Goal: Task Accomplishment & Management: Manage account settings

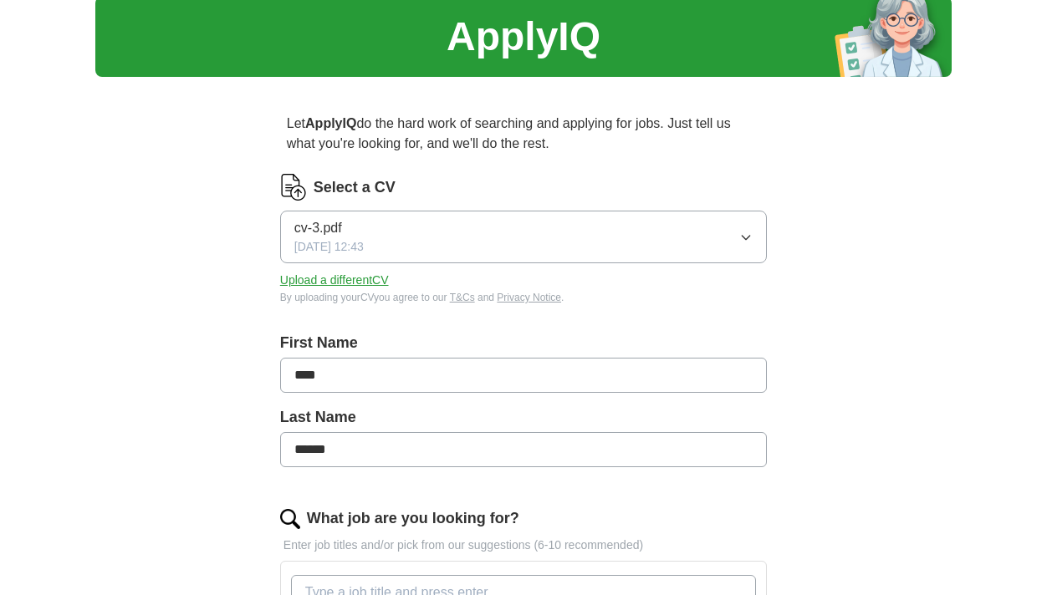
scroll to position [56, 0]
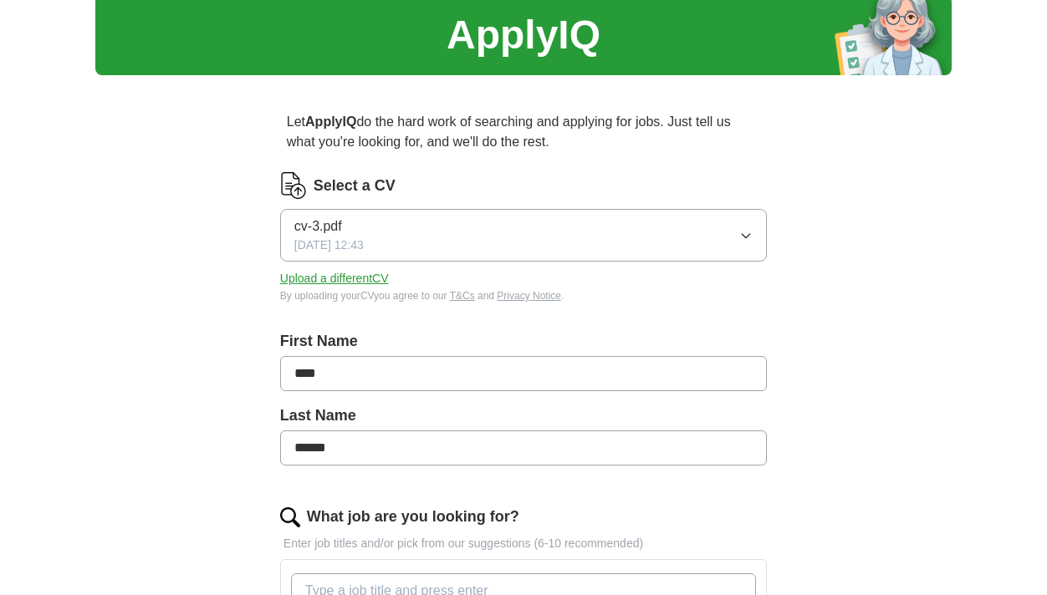
click at [750, 235] on icon "button" at bounding box center [745, 235] width 13 height 13
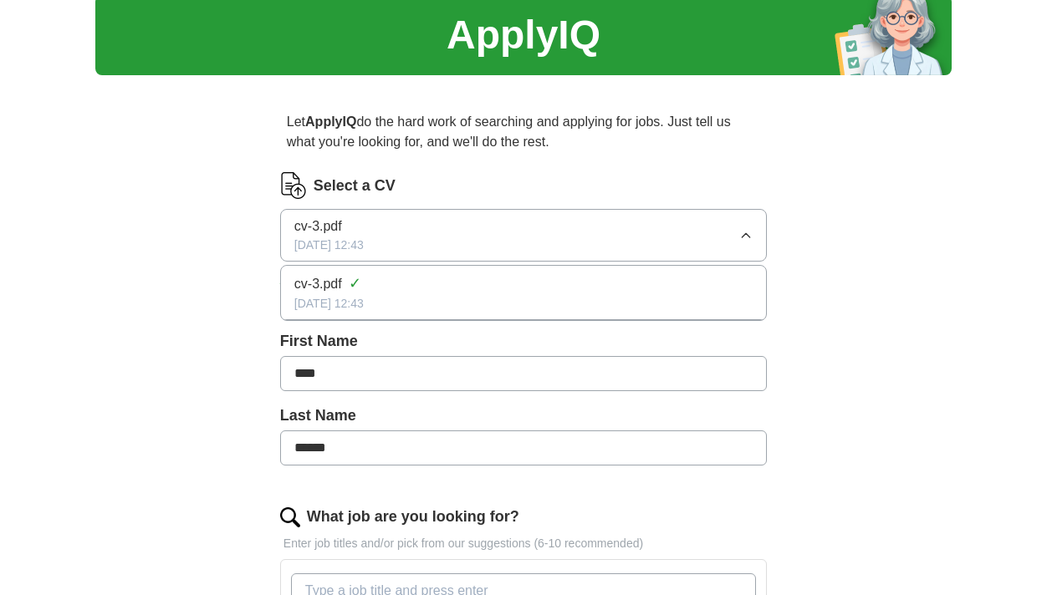
click at [750, 235] on icon "button" at bounding box center [745, 235] width 13 height 13
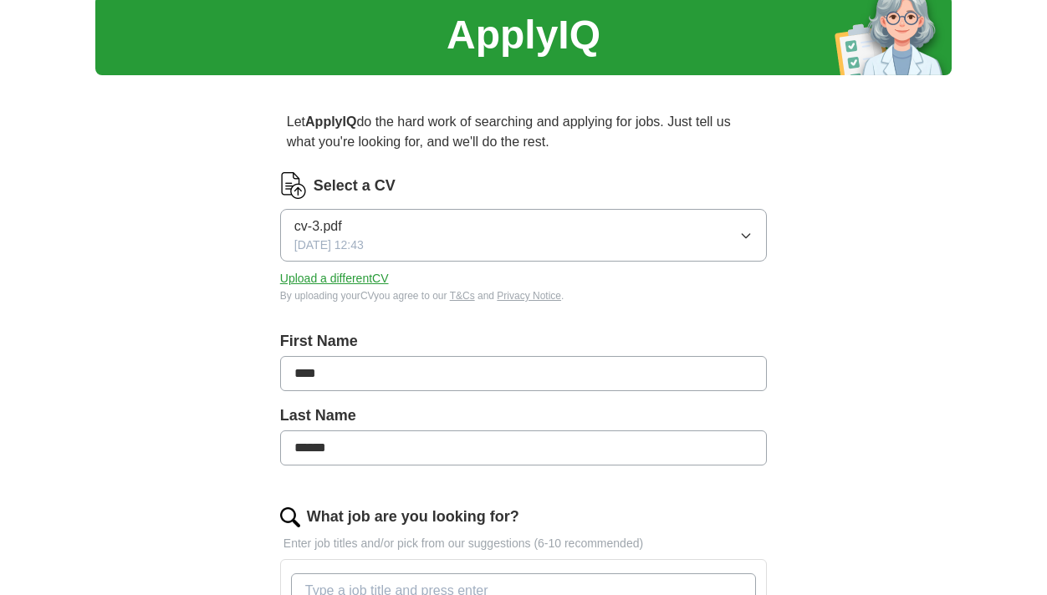
click at [356, 279] on button "Upload a different CV" at bounding box center [334, 279] width 109 height 18
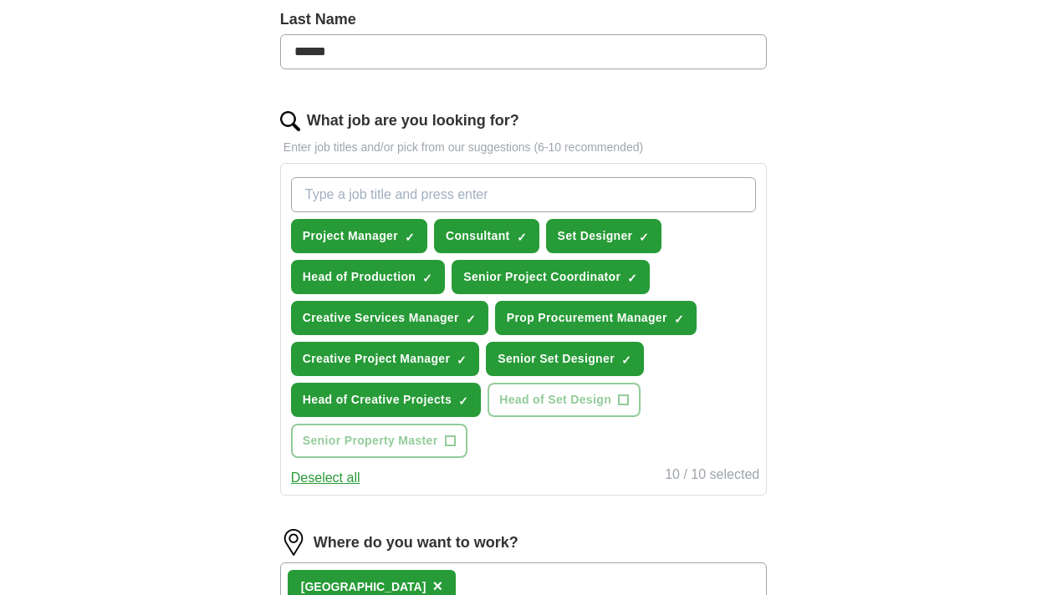
scroll to position [464, 0]
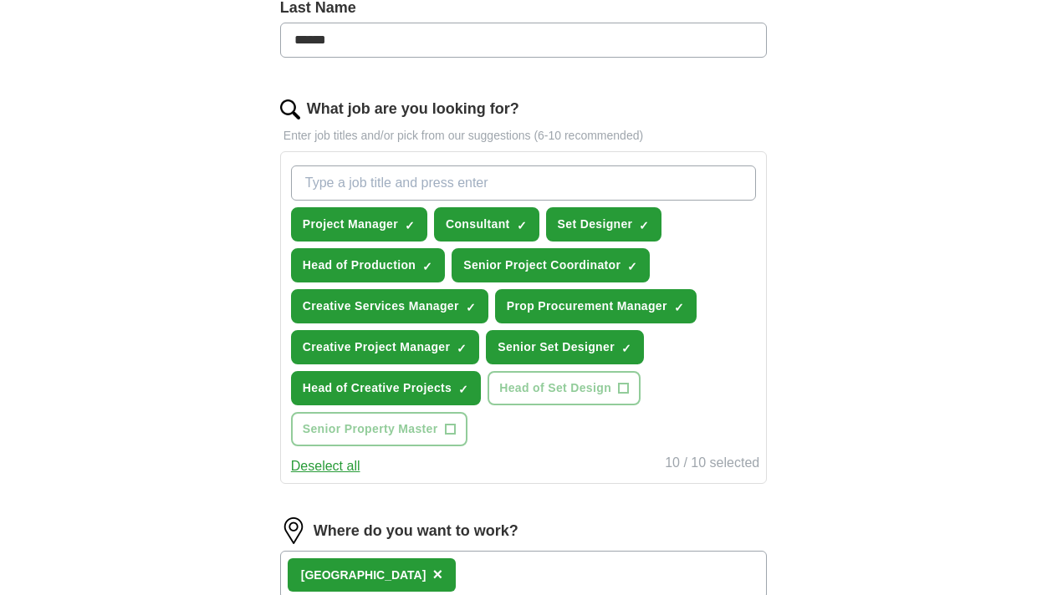
click at [0, 0] on span "×" at bounding box center [0, 0] width 0 height 0
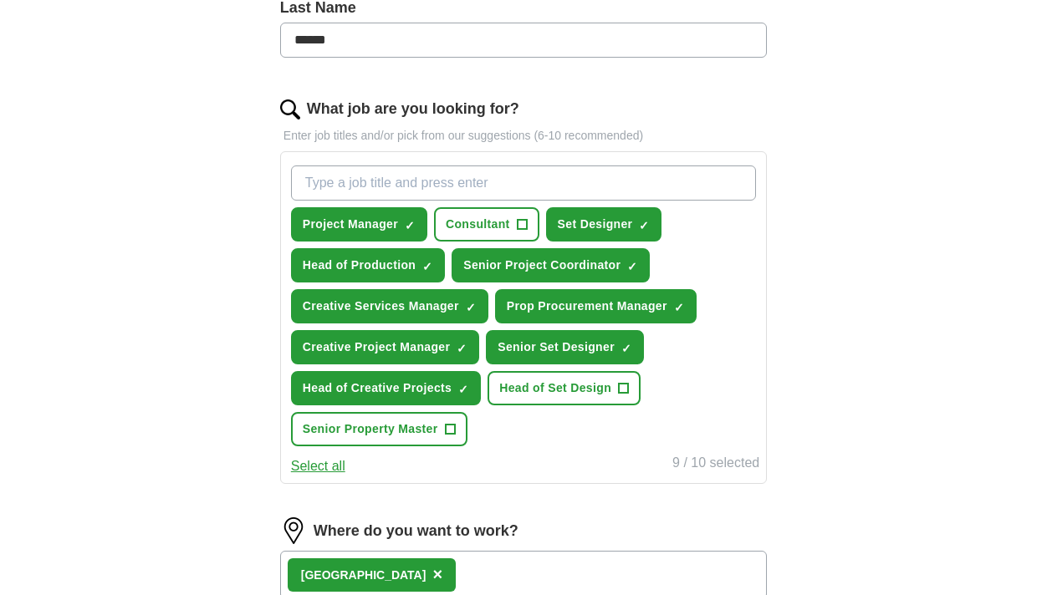
click at [456, 429] on span "+" at bounding box center [450, 429] width 11 height 11
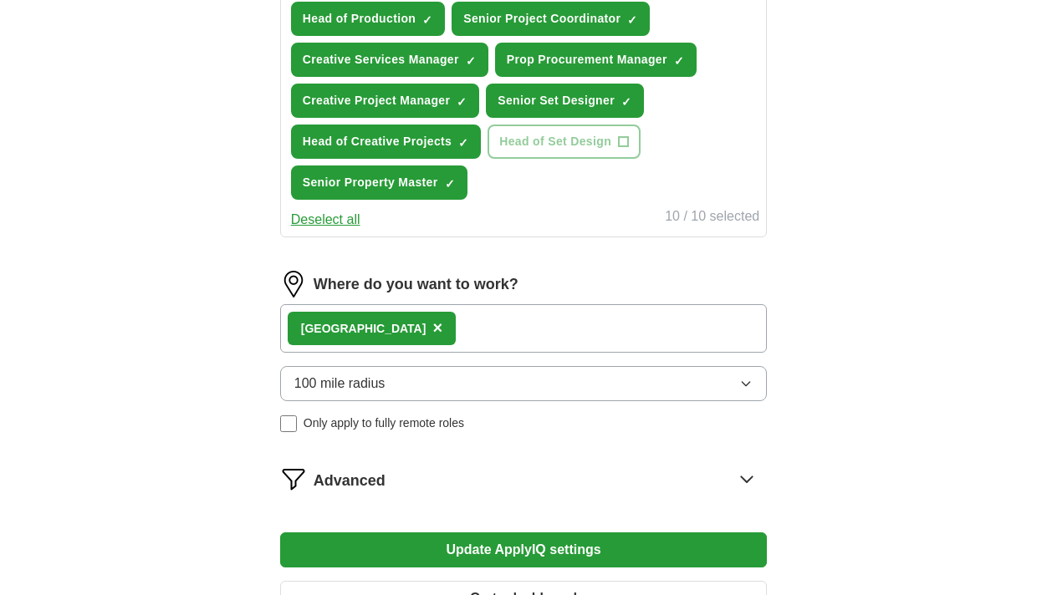
scroll to position [713, 0]
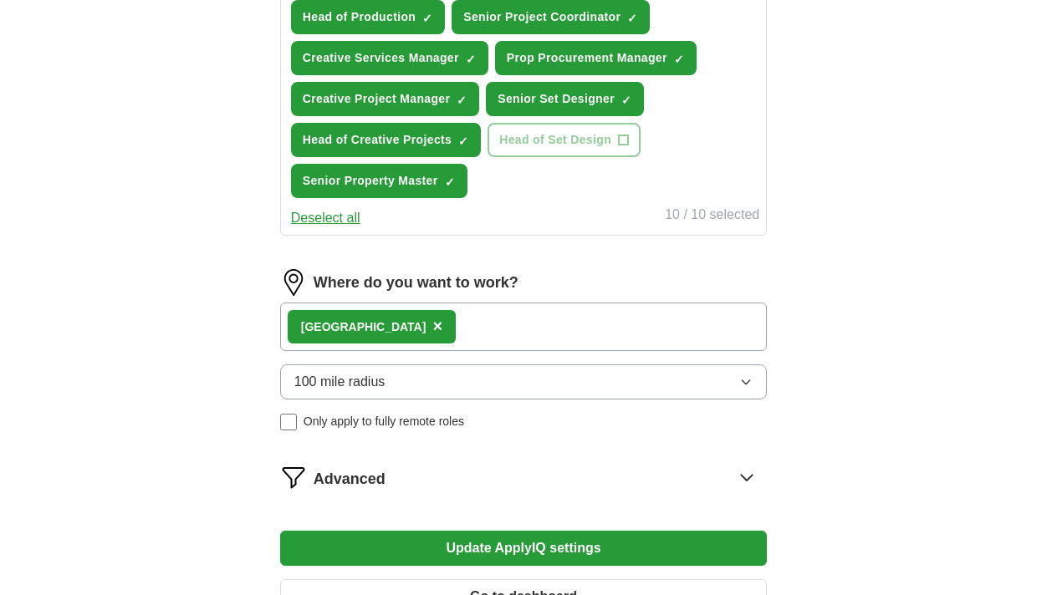
click at [453, 326] on div "Essex ×" at bounding box center [523, 327] width 487 height 49
click at [432, 324] on span "×" at bounding box center [437, 326] width 10 height 18
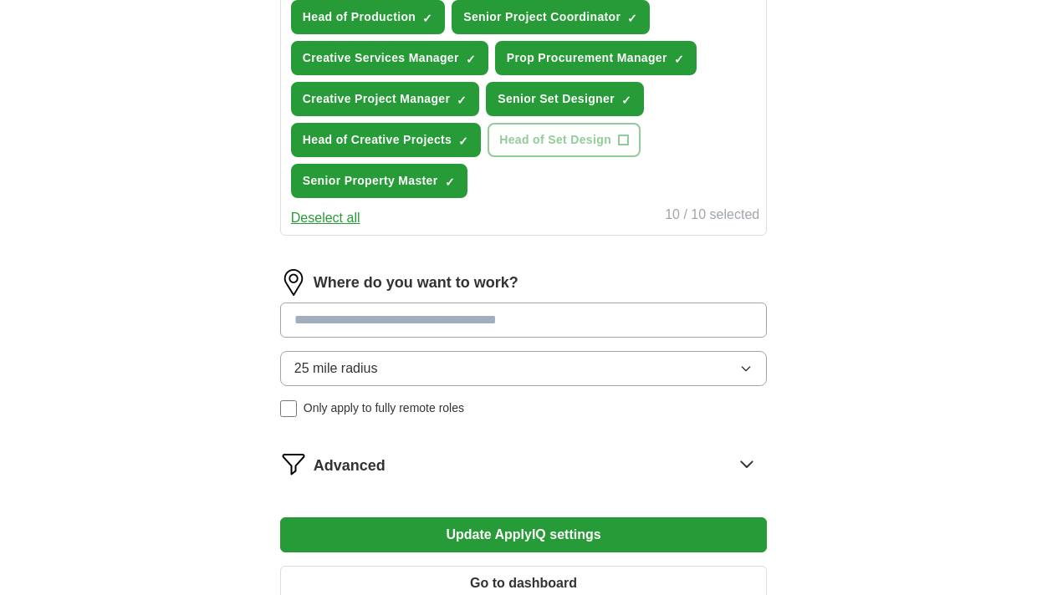
click at [378, 324] on input at bounding box center [523, 320] width 487 height 35
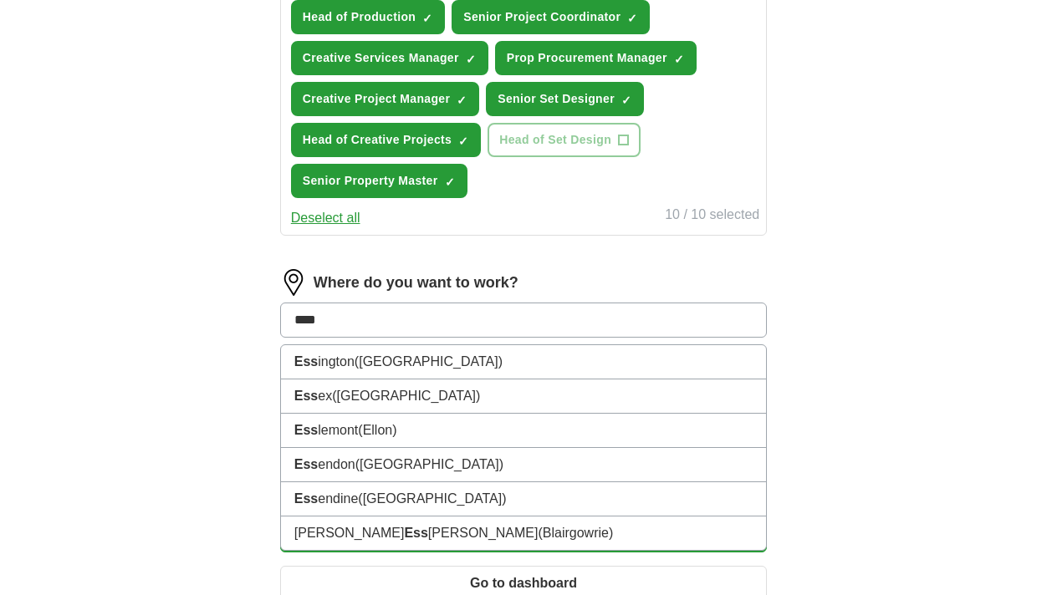
type input "*****"
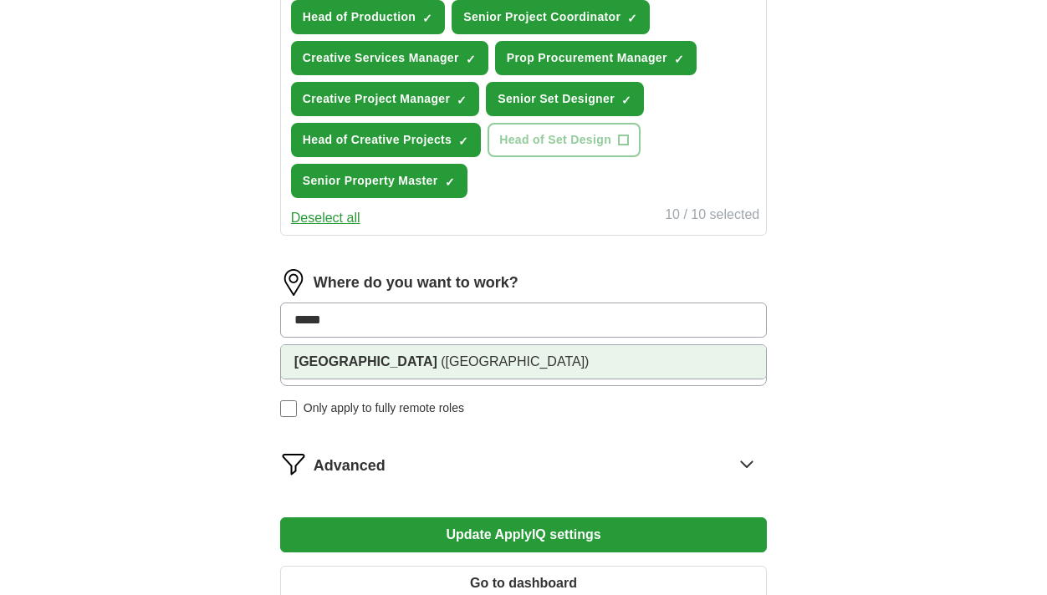
click at [441, 358] on span "(Eastern England)" at bounding box center [515, 362] width 148 height 14
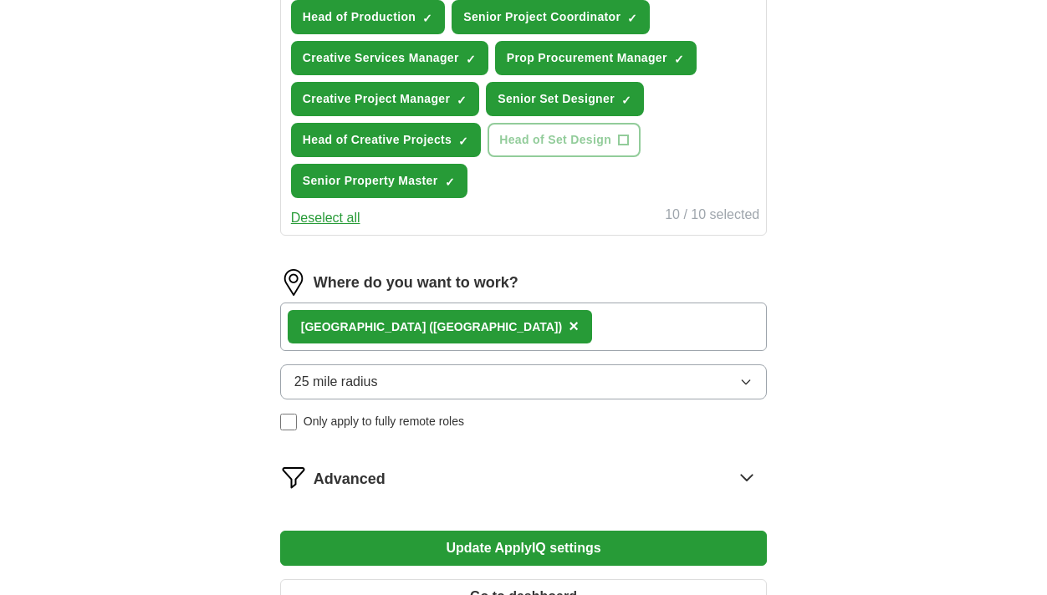
click at [429, 388] on button "25 mile radius" at bounding box center [523, 382] width 487 height 35
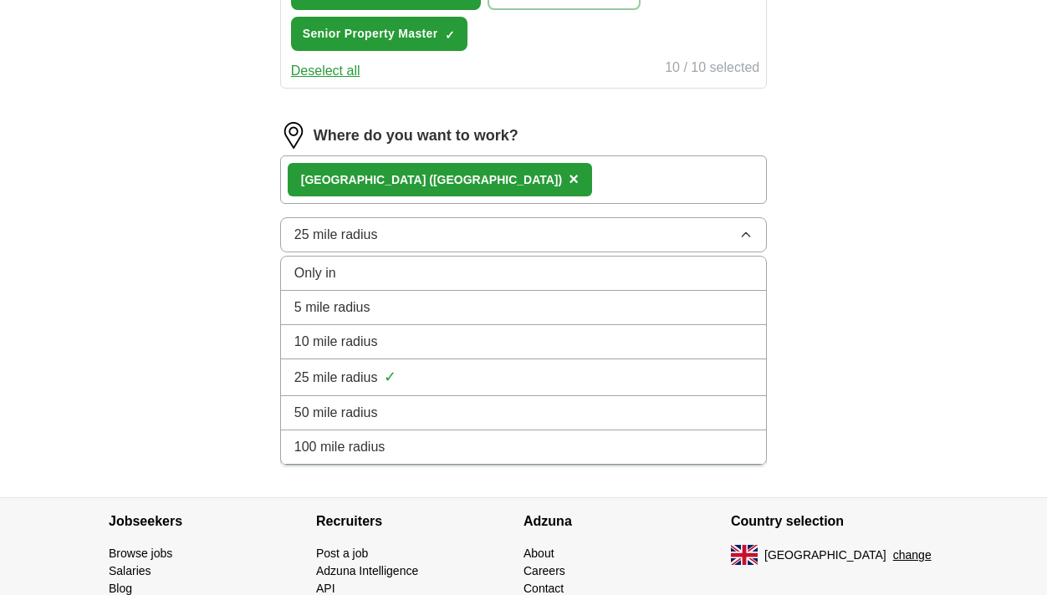
scroll to position [861, 0]
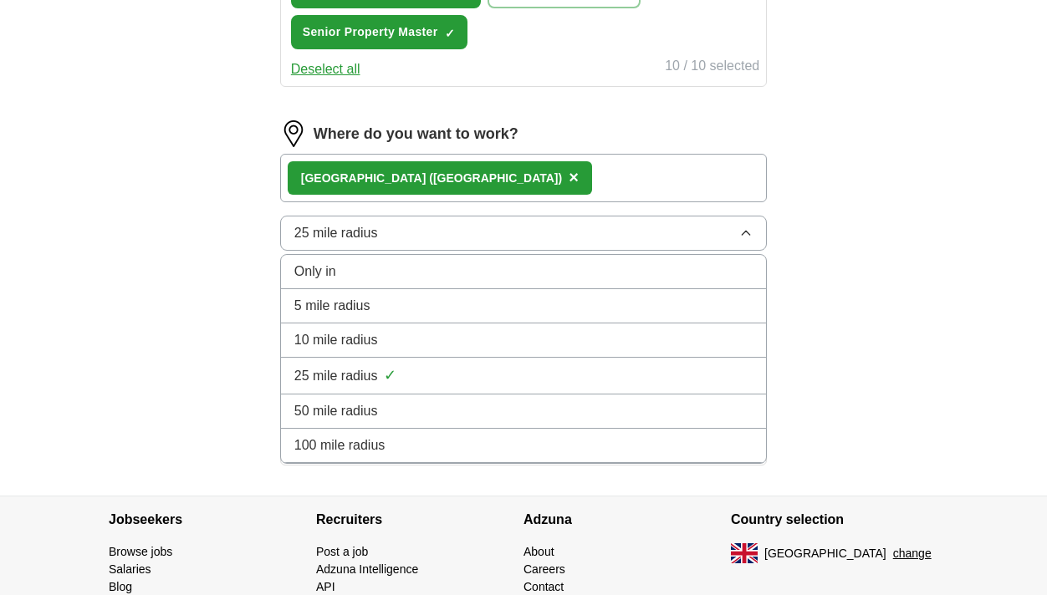
click at [378, 446] on span "100 mile radius" at bounding box center [339, 446] width 91 height 20
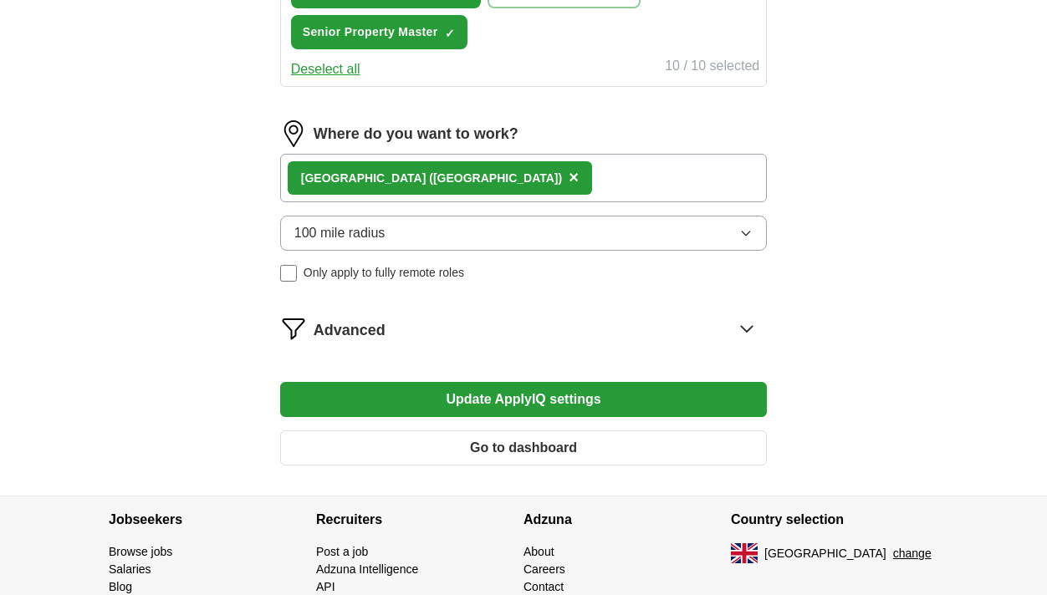
click at [464, 401] on button "Update ApplyIQ settings" at bounding box center [523, 399] width 487 height 35
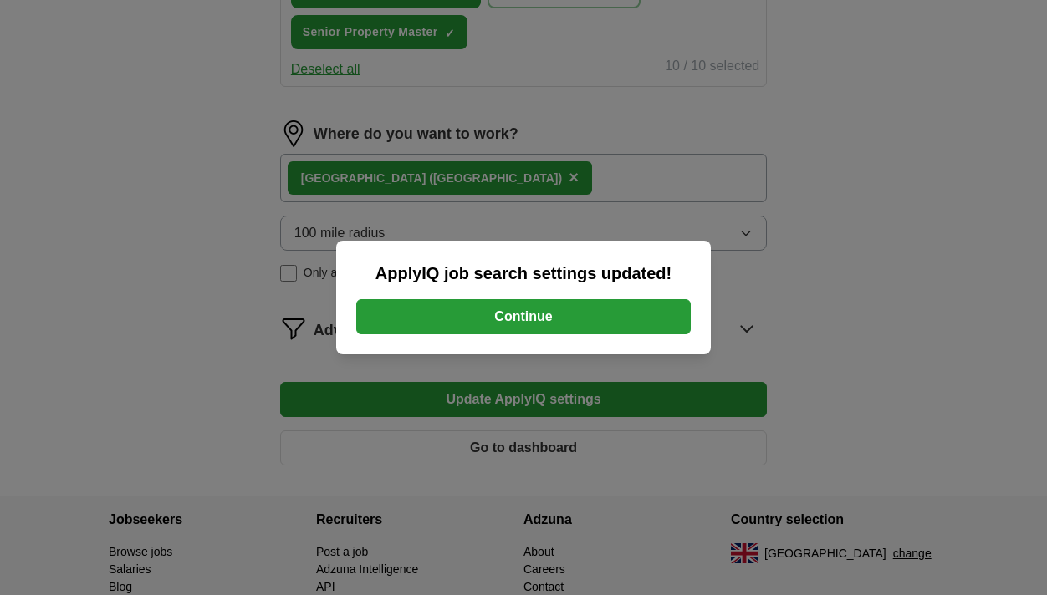
click at [468, 323] on button "Continue" at bounding box center [523, 316] width 335 height 35
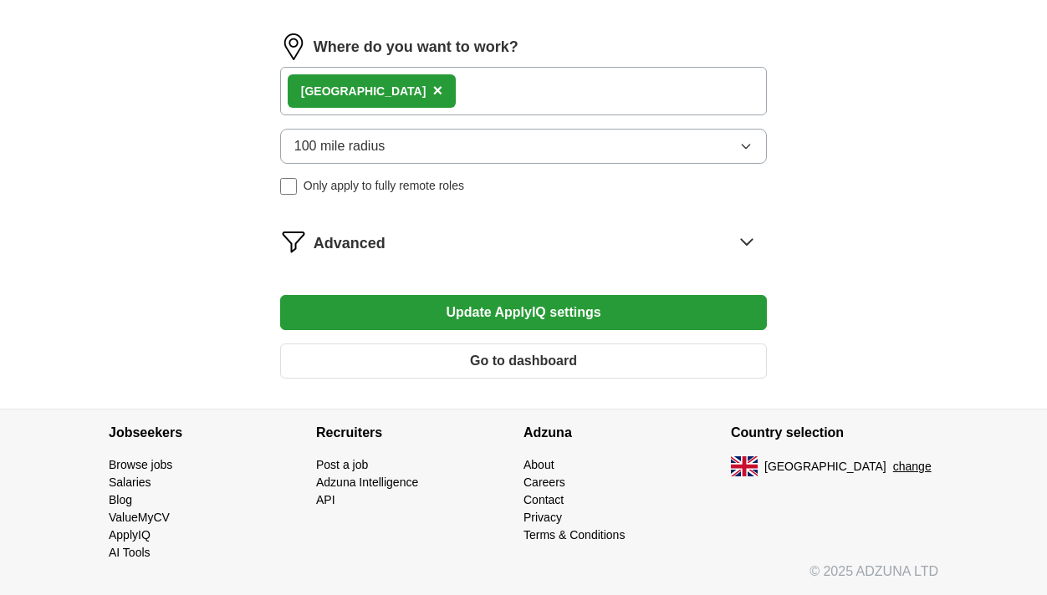
scroll to position [774, 0]
click at [746, 241] on icon at bounding box center [746, 241] width 27 height 27
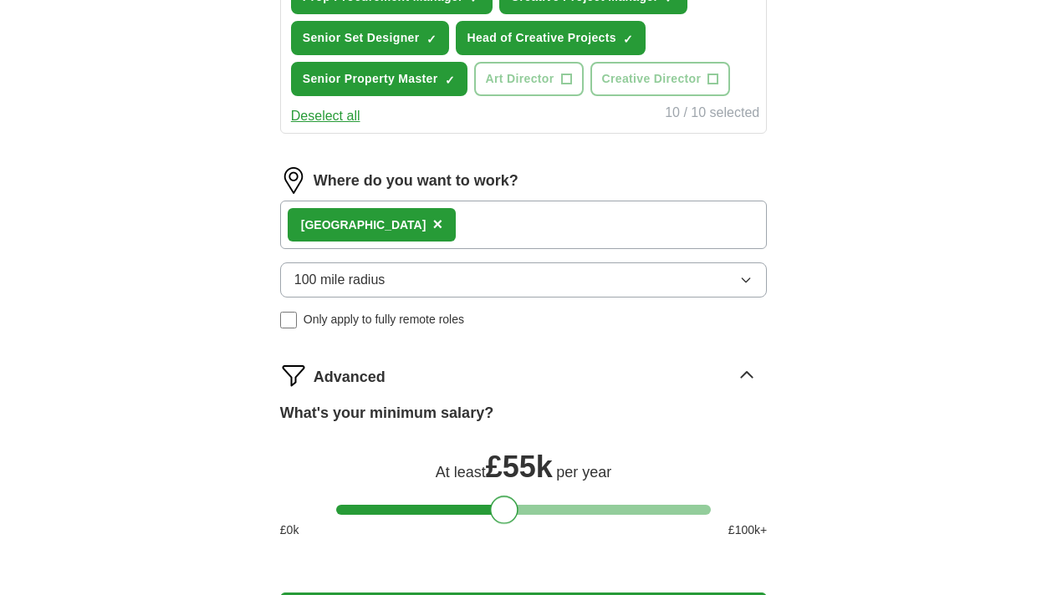
drag, startPoint x: 465, startPoint y: 381, endPoint x: 508, endPoint y: 386, distance: 43.9
click at [508, 386] on div "Advanced What's your minimum salary? At least £ 55k per year £ 0 k £ 100 k+" at bounding box center [523, 457] width 487 height 191
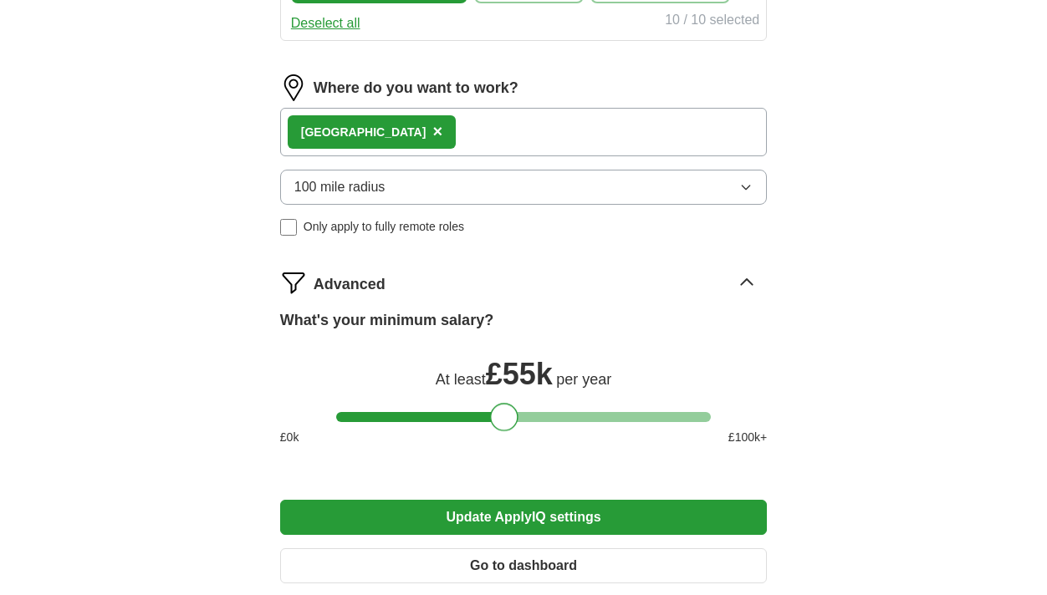
scroll to position [954, 0]
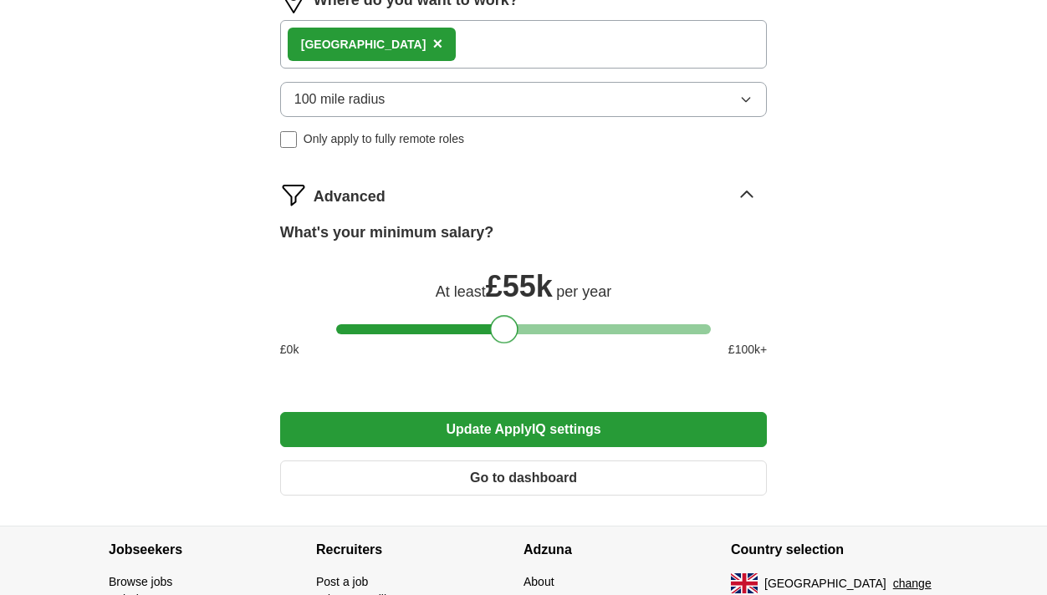
click at [584, 438] on button "Update ApplyIQ settings" at bounding box center [523, 429] width 487 height 35
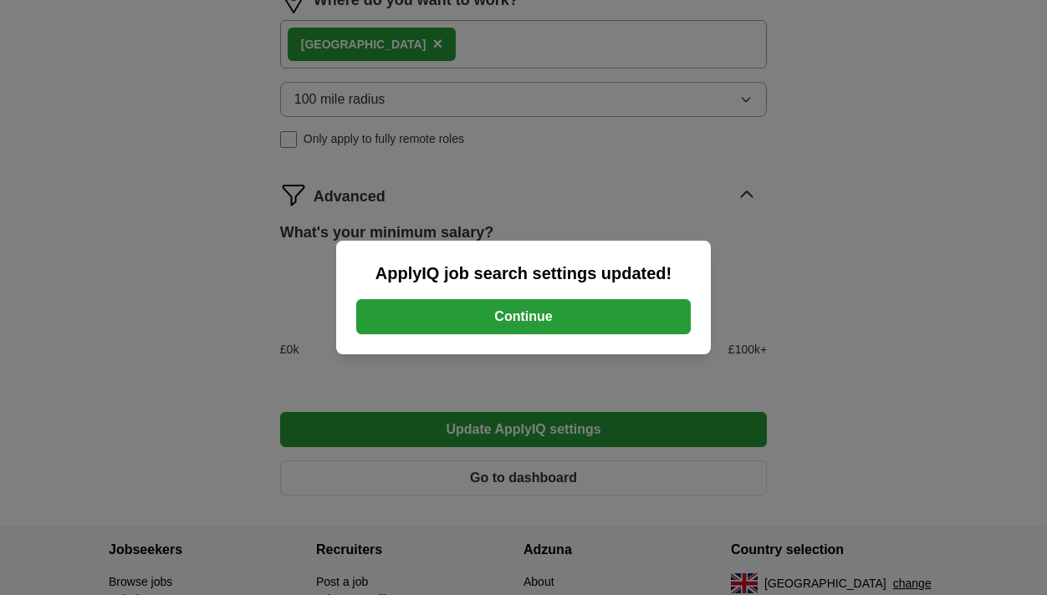
click at [554, 319] on button "Continue" at bounding box center [523, 316] width 335 height 35
